Goal: Task Accomplishment & Management: Complete application form

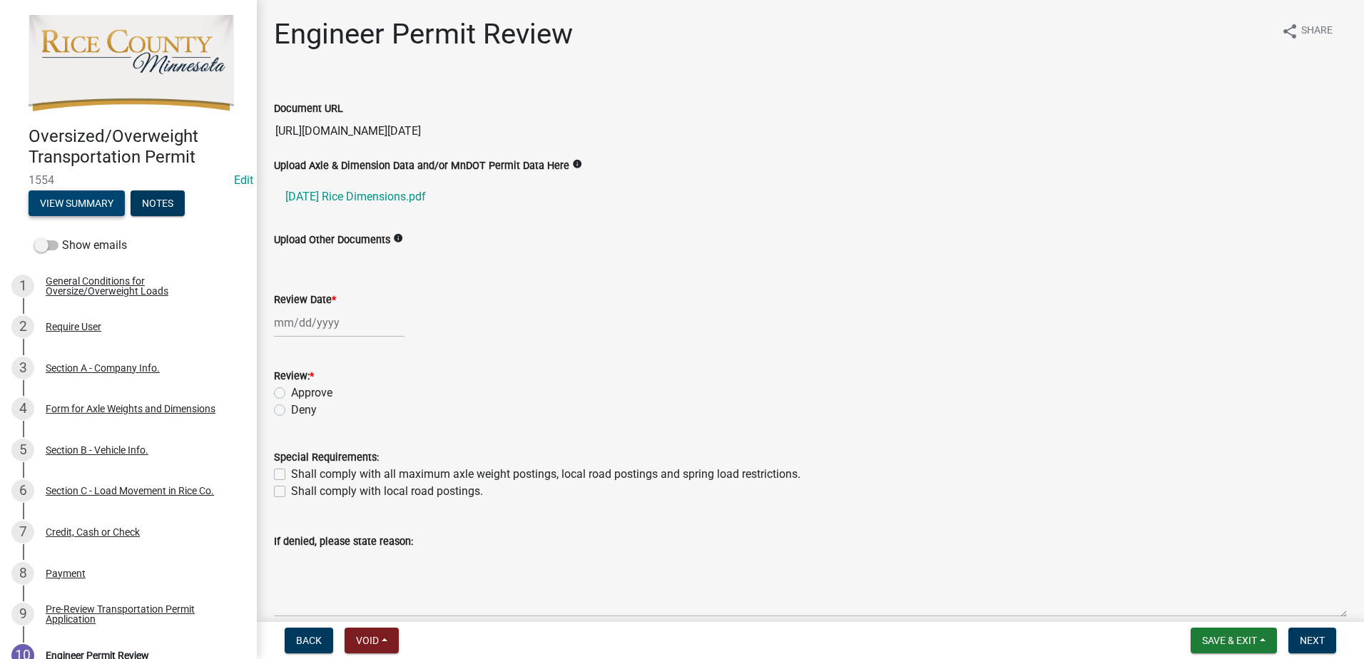
click at [111, 201] on button "View Summary" at bounding box center [77, 203] width 96 height 26
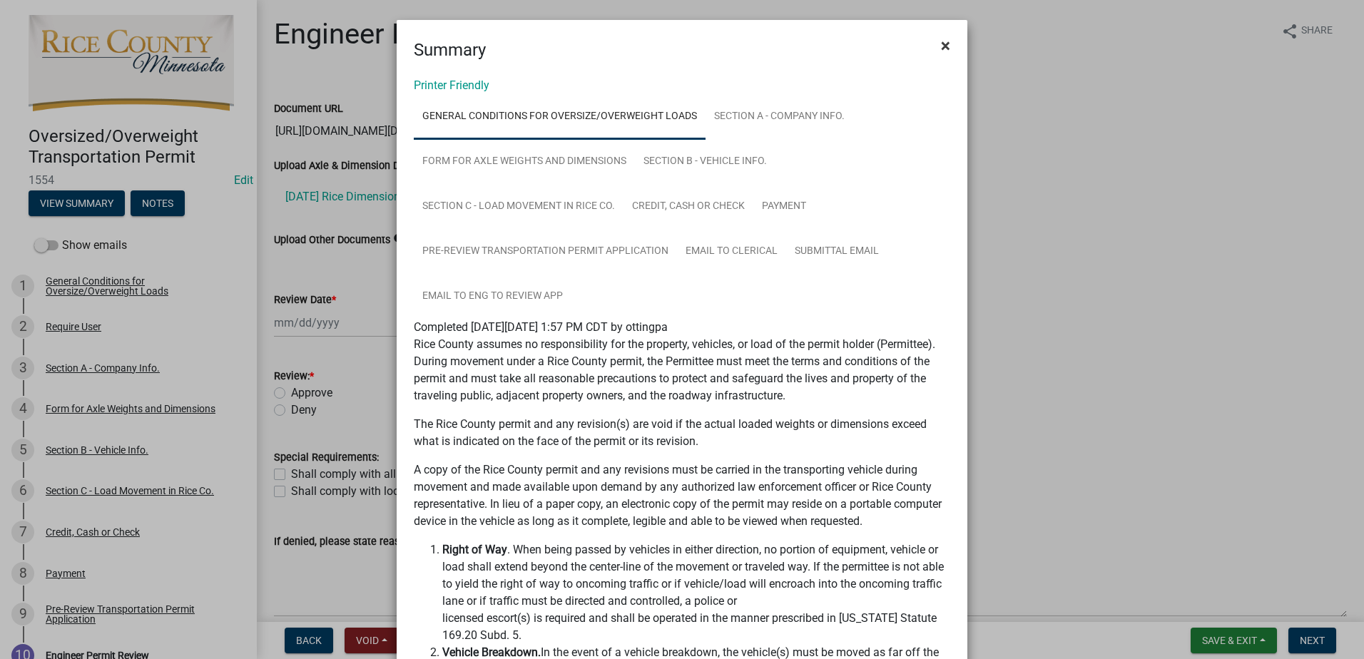
click at [948, 44] on button "×" at bounding box center [945, 46] width 32 height 40
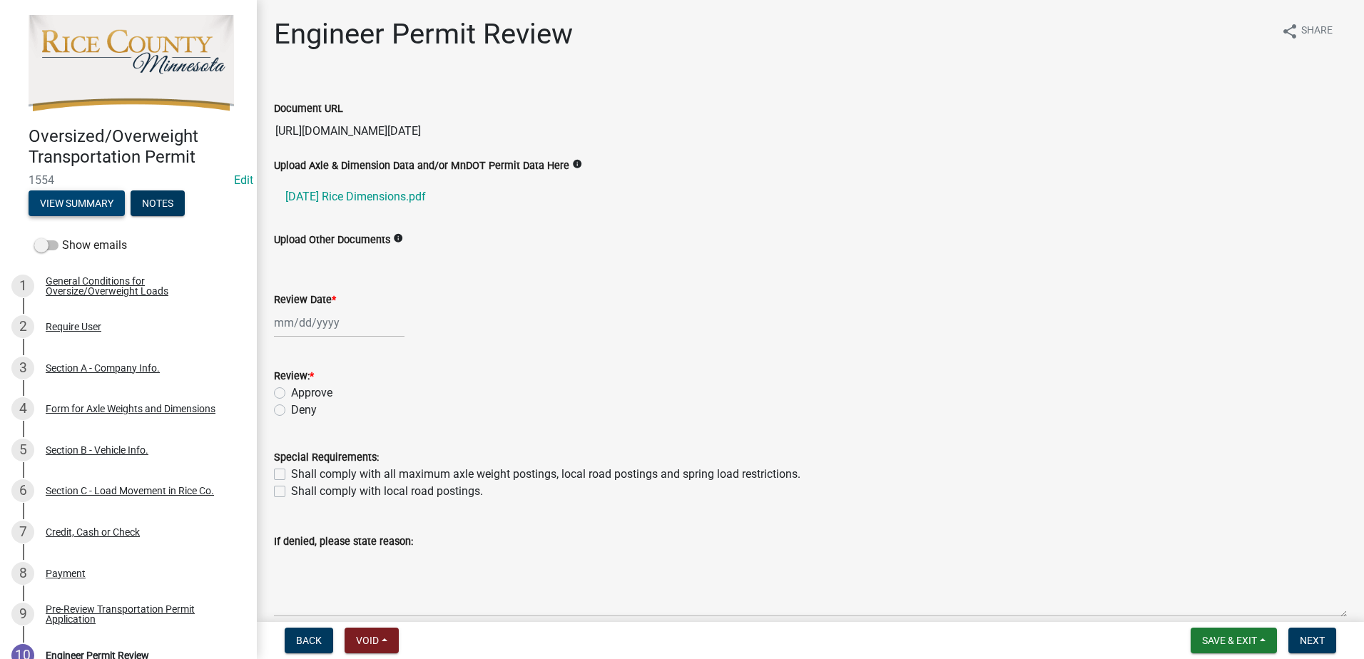
scroll to position [143, 0]
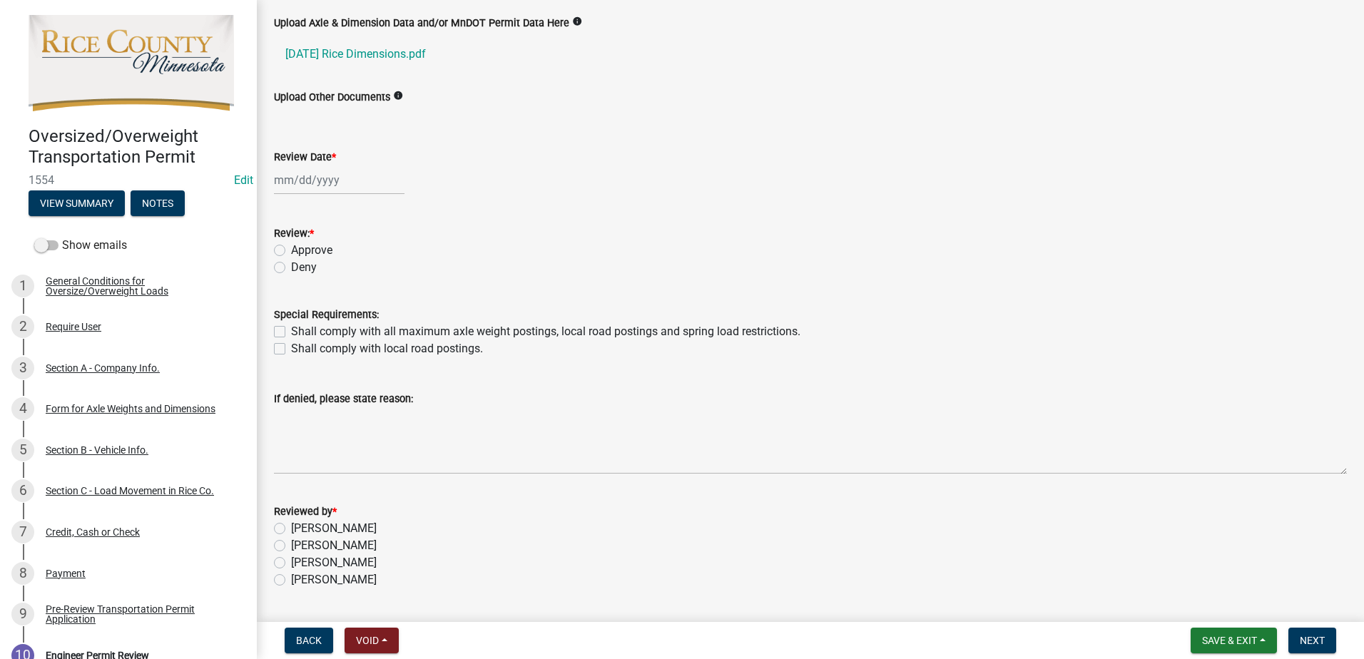
click at [288, 184] on div at bounding box center [339, 179] width 131 height 29
select select "10"
select select "2025"
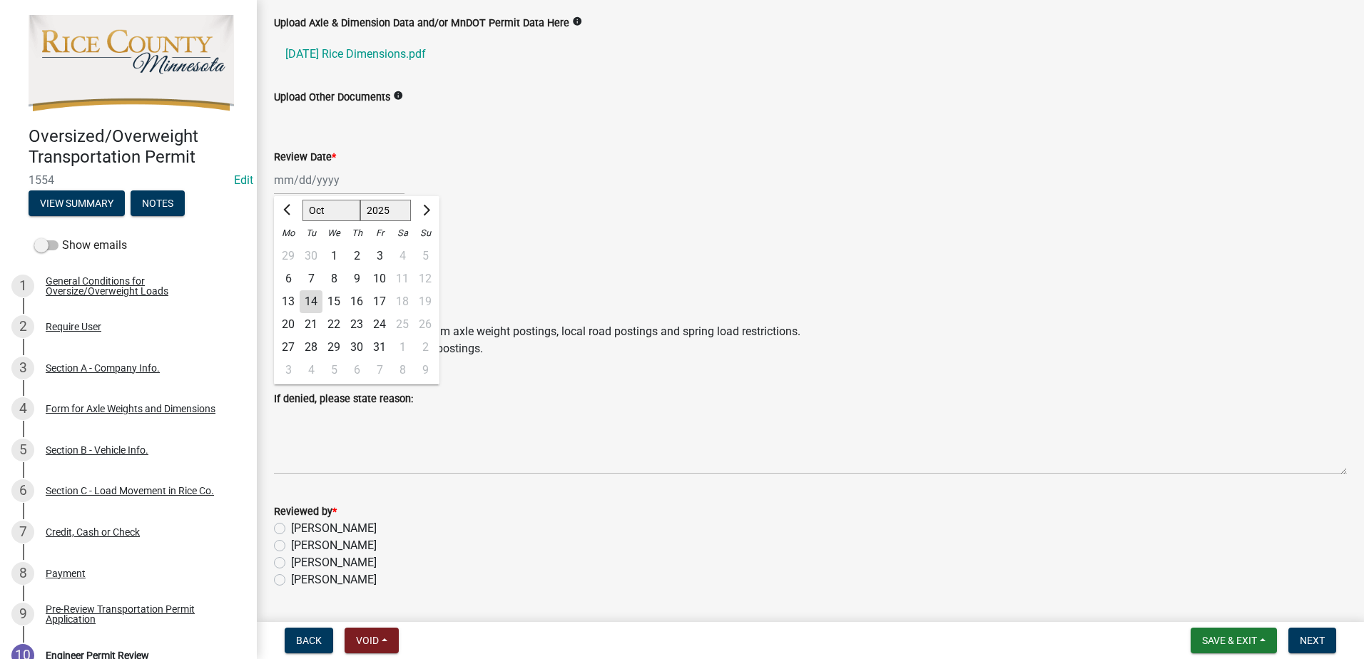
click at [317, 302] on div "14" at bounding box center [311, 301] width 23 height 23
type input "[DATE]"
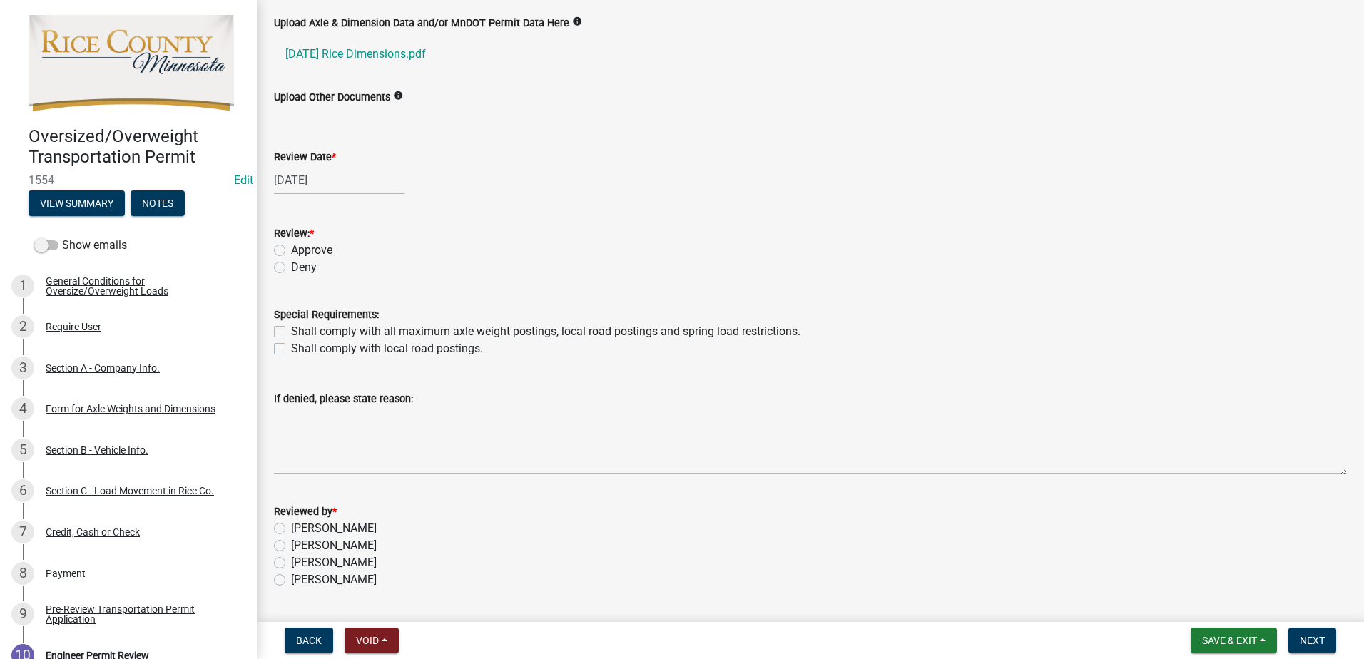
click at [291, 245] on label "Approve" at bounding box center [311, 250] width 41 height 17
click at [291, 245] on input "Approve" at bounding box center [295, 246] width 9 height 9
radio input "true"
click at [291, 332] on label "Shall comply with all maximum axle weight postings, local road postings and spr…" at bounding box center [545, 331] width 509 height 17
click at [291, 332] on input "Shall comply with all maximum axle weight postings, local road postings and spr…" at bounding box center [295, 327] width 9 height 9
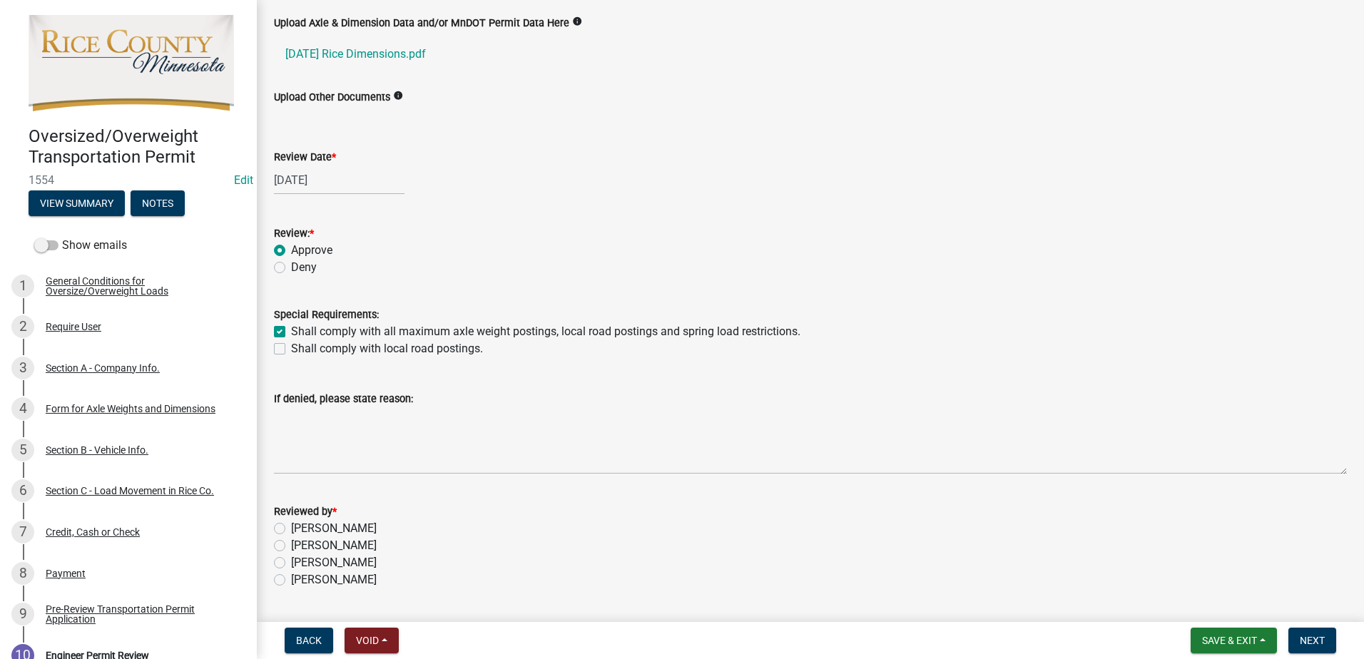
checkbox input "true"
checkbox input "false"
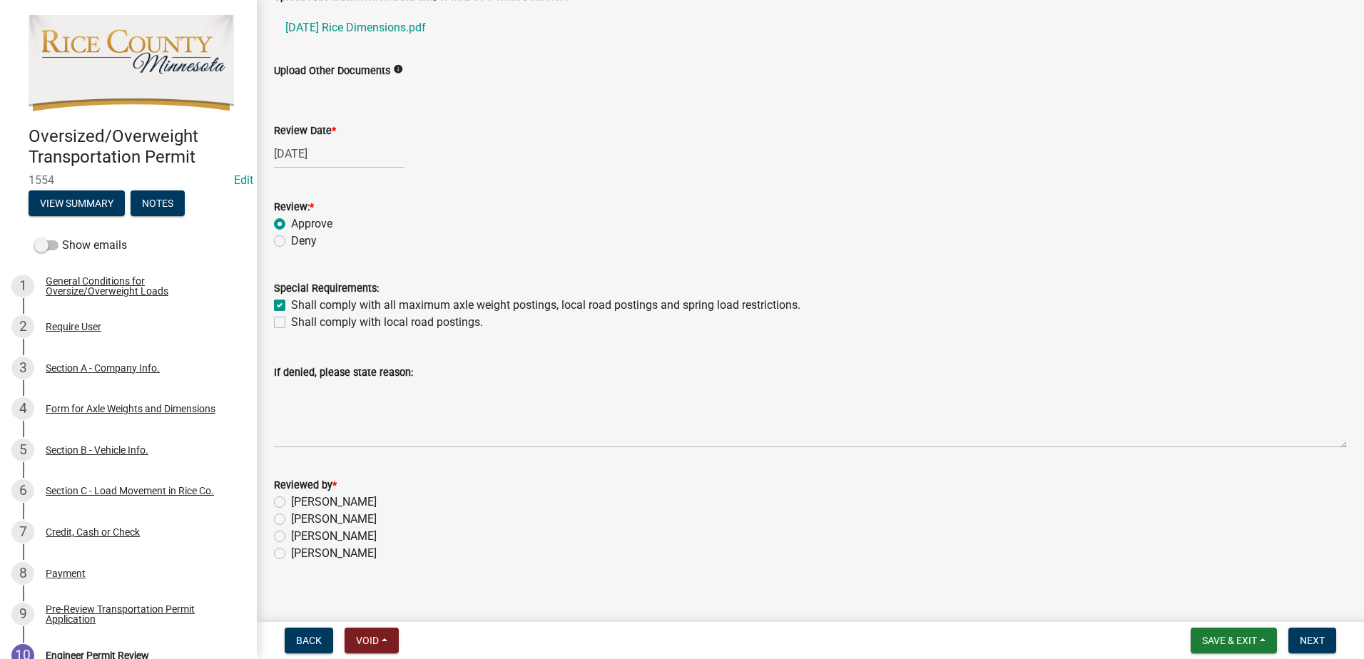
scroll to position [183, 0]
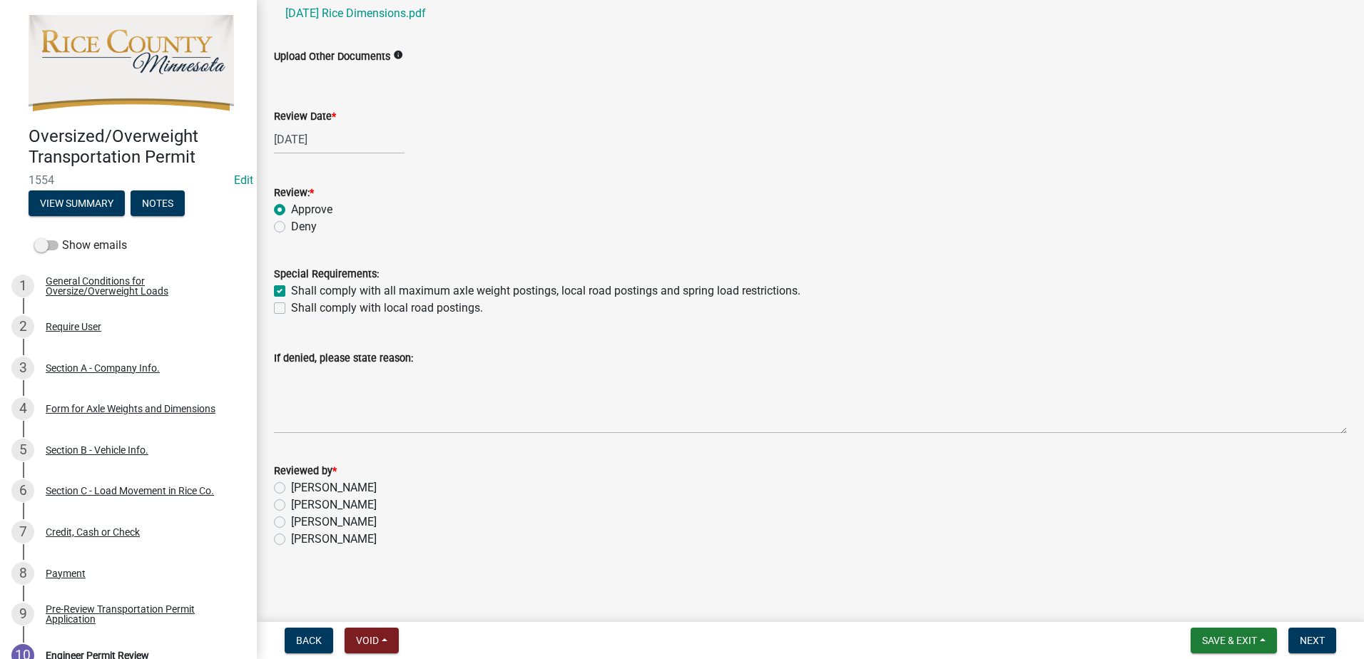
click at [291, 486] on label "[PERSON_NAME]" at bounding box center [334, 487] width 86 height 17
click at [291, 486] on input "[PERSON_NAME]" at bounding box center [295, 483] width 9 height 9
radio input "true"
click at [1255, 651] on button "Save & Exit" at bounding box center [1233, 641] width 86 height 26
click at [1213, 570] on button "Save" at bounding box center [1219, 569] width 114 height 34
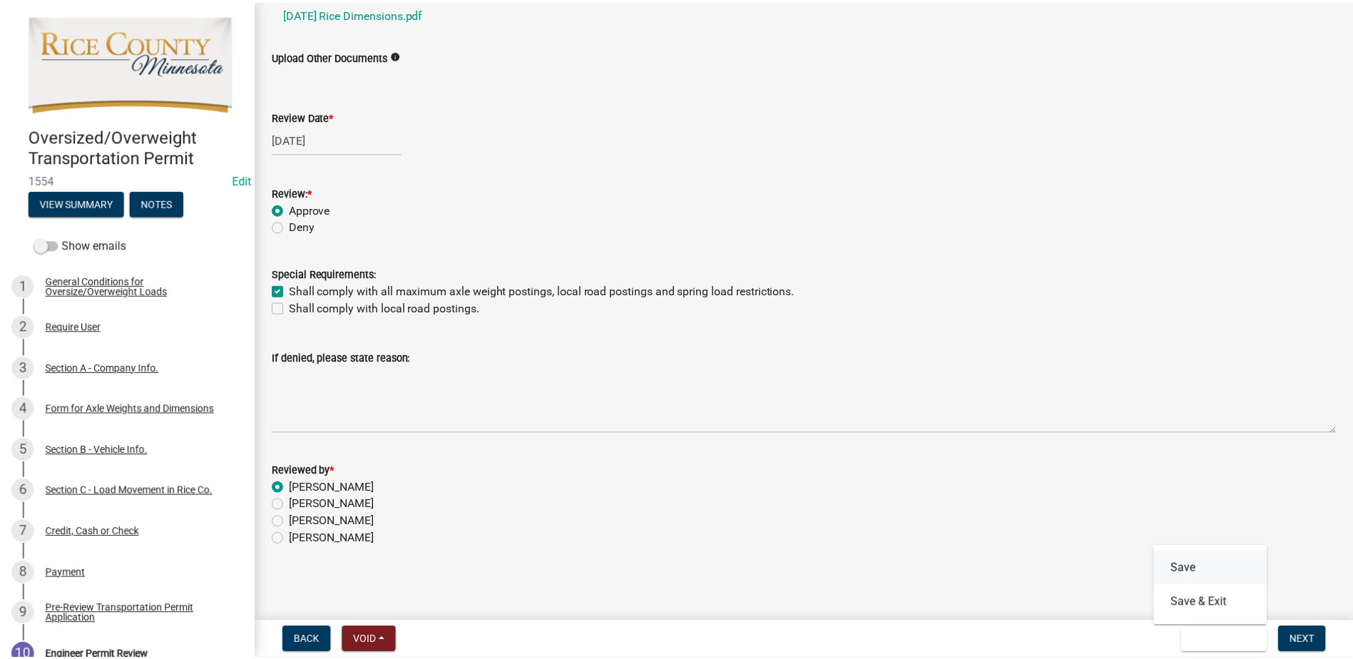
scroll to position [0, 0]
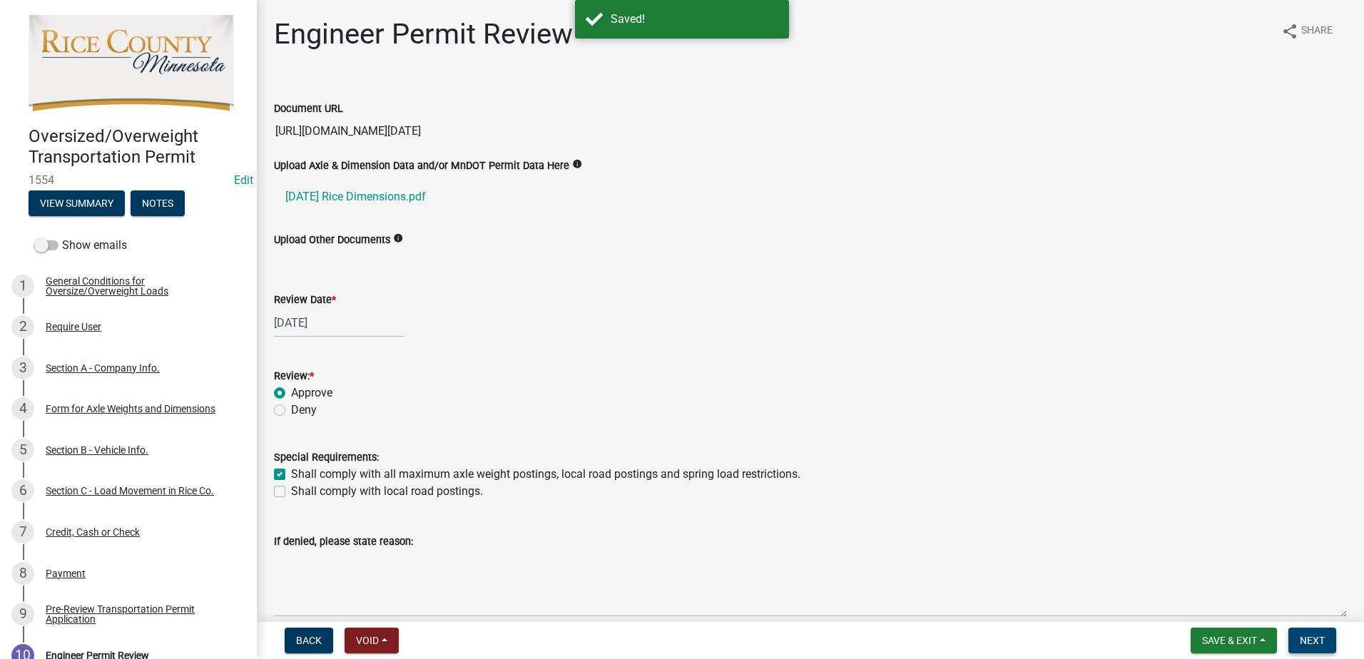
click at [1319, 641] on span "Next" at bounding box center [1311, 640] width 25 height 11
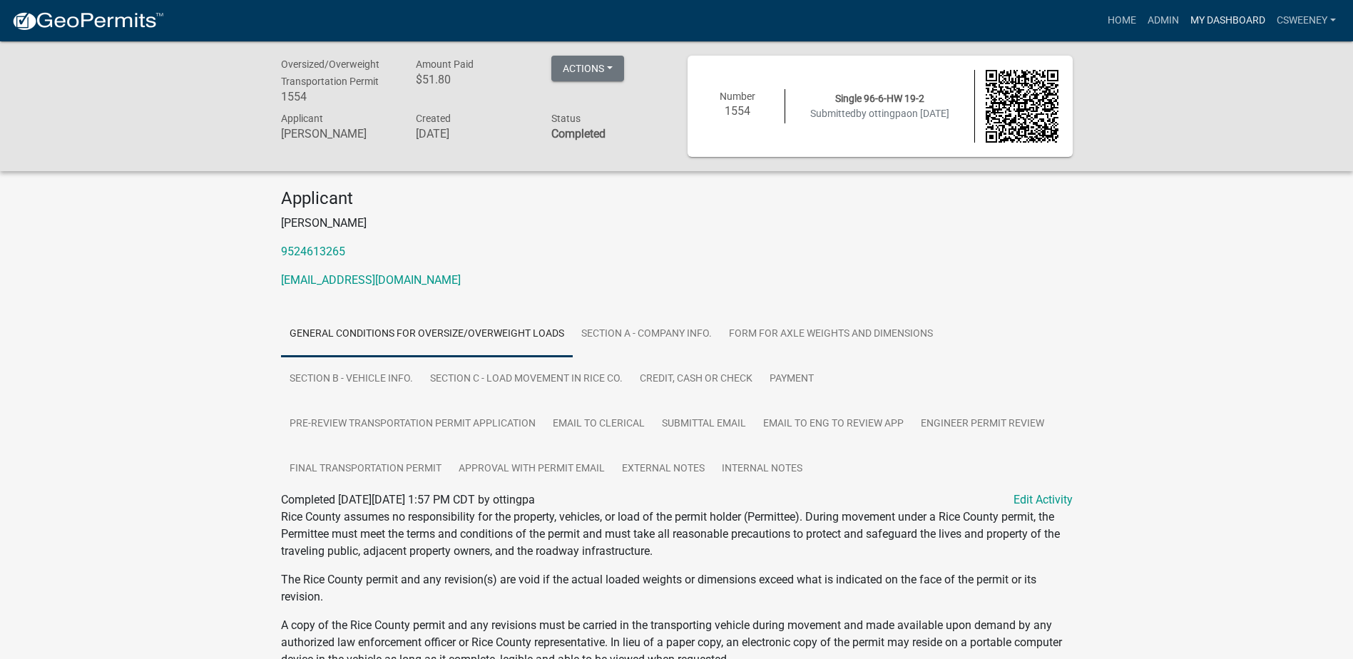
click at [1228, 21] on link "My Dashboard" at bounding box center [1228, 20] width 86 height 27
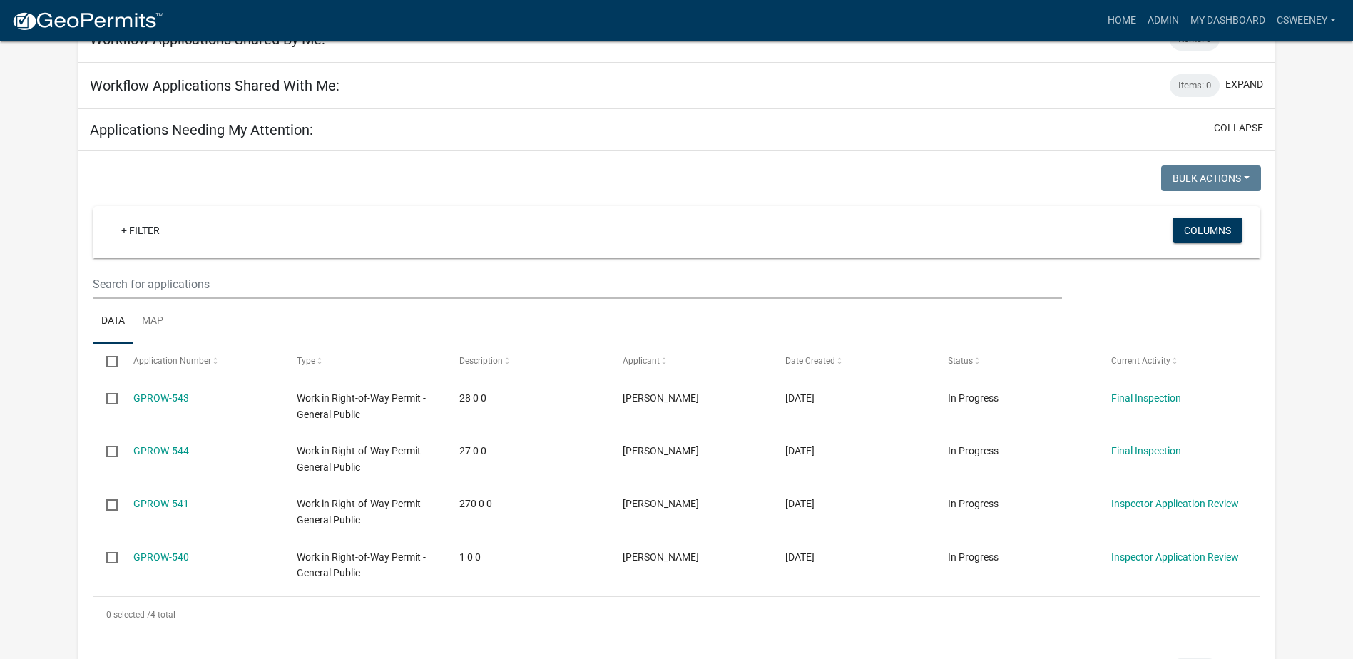
scroll to position [214, 0]
